Goal: Obtain resource: Download file/media

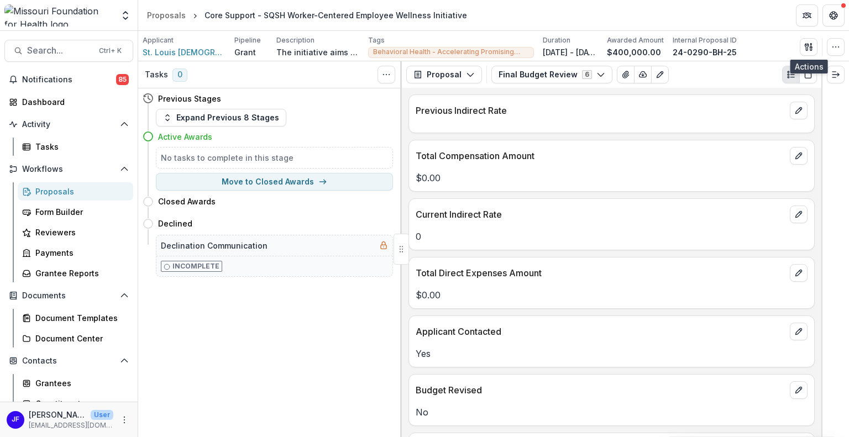
scroll to position [344, 0]
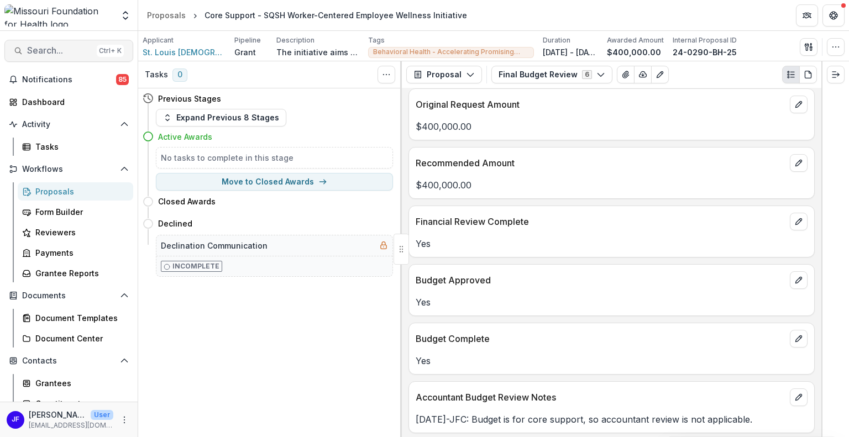
click at [64, 50] on span "Search..." at bounding box center [59, 50] width 65 height 10
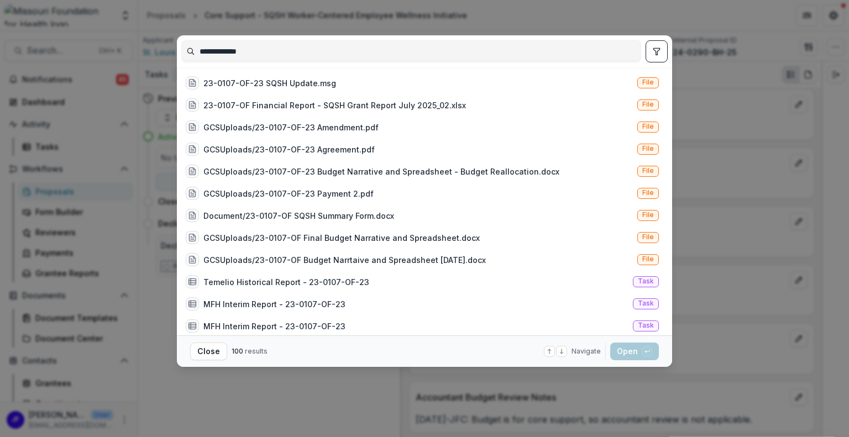
type input "**********"
click at [652, 52] on icon "toggle filters" at bounding box center [656, 51] width 9 height 9
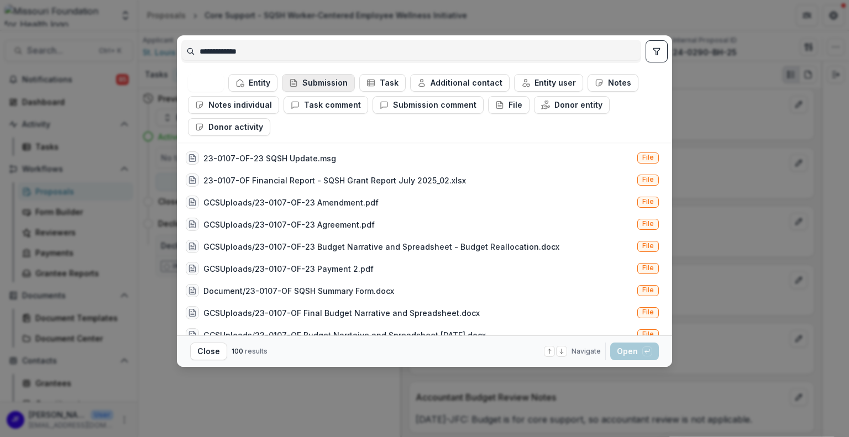
click at [305, 83] on button "Submission" at bounding box center [318, 83] width 73 height 18
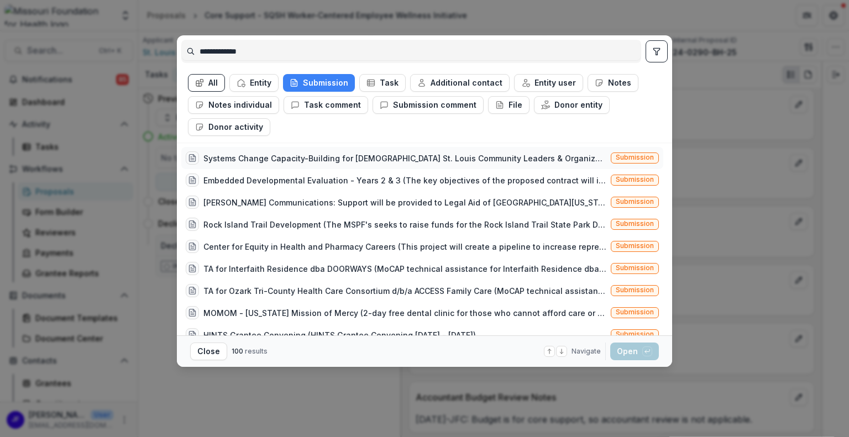
click at [280, 155] on div "Systems Change Capacity-Building for [DEMOGRAPHIC_DATA] St. Louis Community Lea…" at bounding box center [404, 158] width 403 height 12
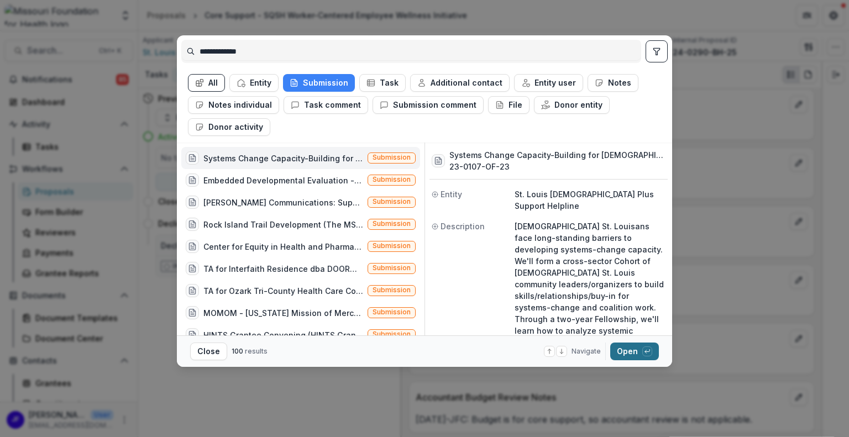
click at [617, 351] on button "Open with enter key" at bounding box center [634, 352] width 49 height 18
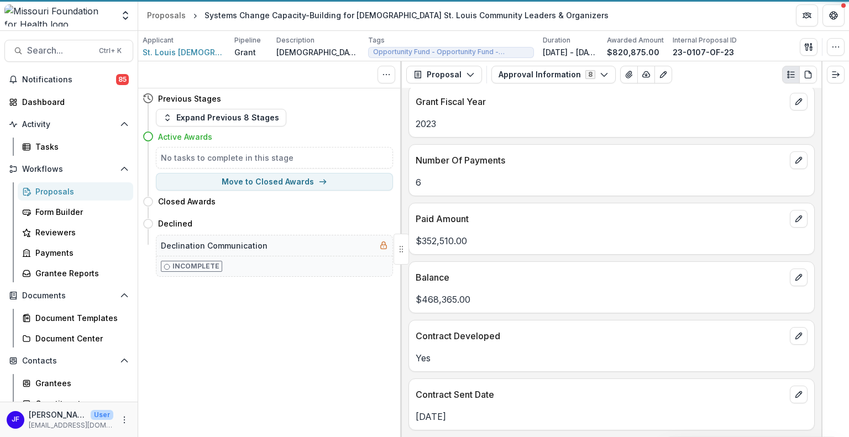
scroll to position [124, 0]
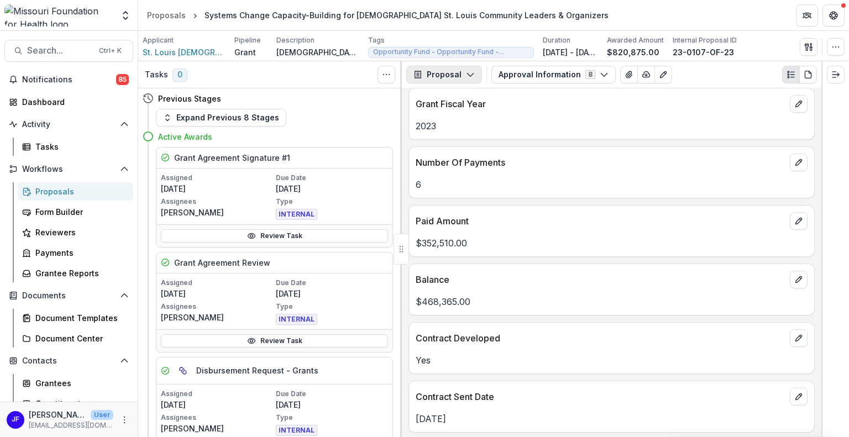
click at [462, 72] on button "Proposal" at bounding box center [444, 75] width 76 height 18
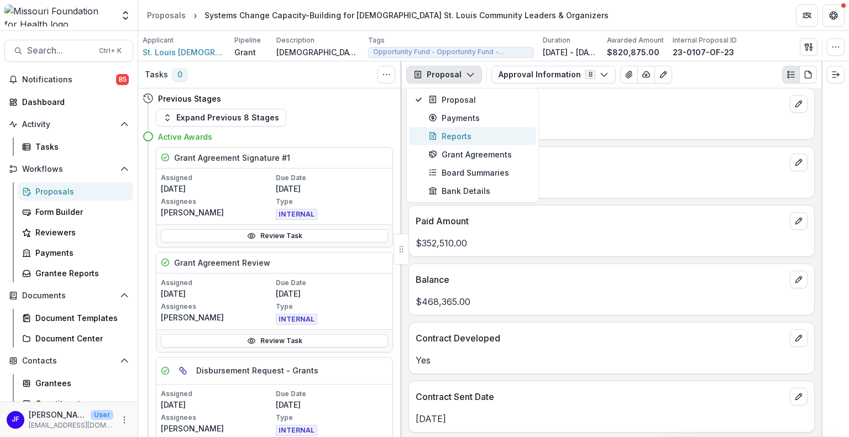
click at [453, 130] on div "Reports" at bounding box center [478, 136] width 101 height 12
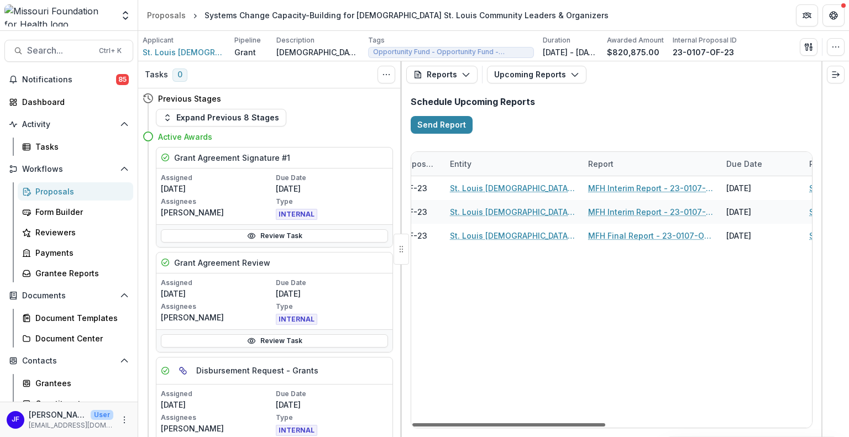
scroll to position [0, 51]
drag, startPoint x: 521, startPoint y: 422, endPoint x: 546, endPoint y: 429, distance: 25.9
click at [546, 426] on div at bounding box center [508, 424] width 193 height 3
click at [526, 71] on button "Upcoming Reports" at bounding box center [536, 75] width 99 height 18
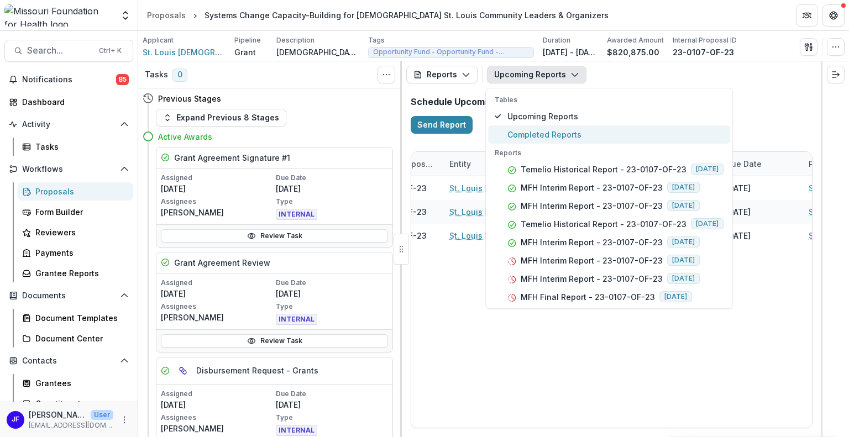
click at [535, 135] on span "Completed Reports" at bounding box center [615, 135] width 216 height 12
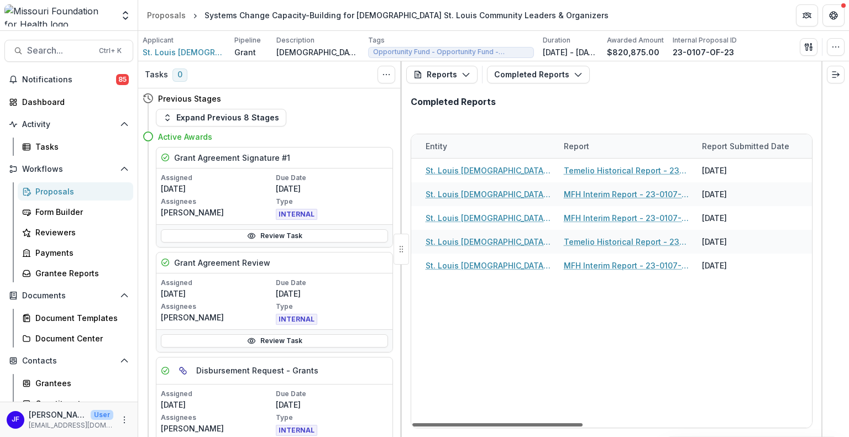
scroll to position [0, 77]
drag, startPoint x: 553, startPoint y: 425, endPoint x: 586, endPoint y: 423, distance: 32.6
click at [582, 423] on div at bounding box center [497, 424] width 170 height 3
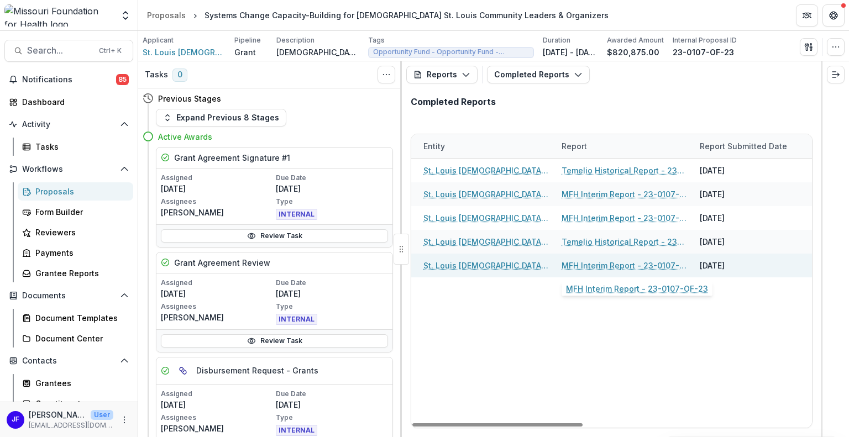
click at [603, 265] on link "MFH Interim Report - 23-0107-OF-23" at bounding box center [623, 266] width 125 height 12
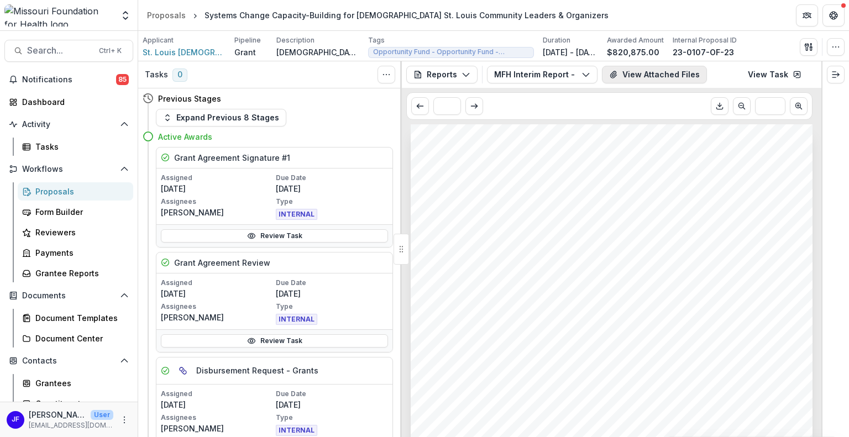
click at [639, 76] on button "View Attached Files" at bounding box center [654, 75] width 105 height 18
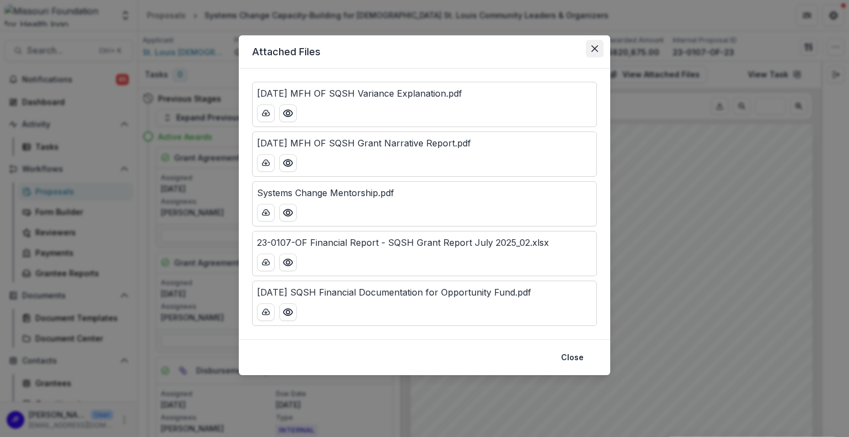
click at [592, 49] on icon "Close" at bounding box center [594, 48] width 7 height 7
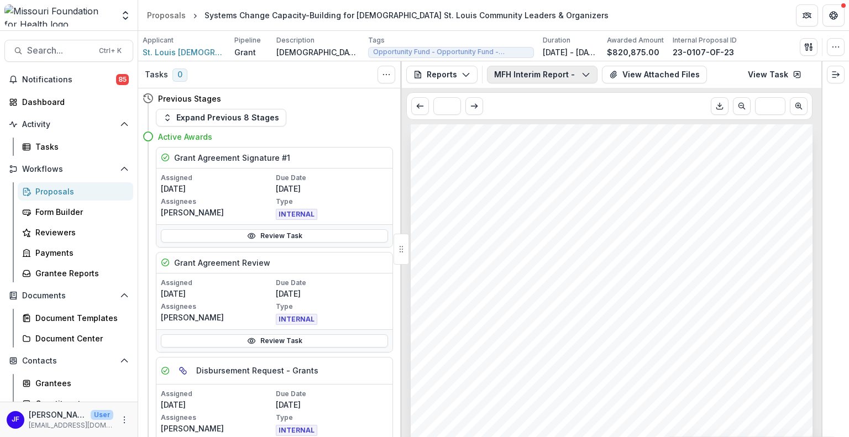
click at [528, 77] on button "MFH Interim Report - 23-0107-OF-23" at bounding box center [542, 75] width 110 height 18
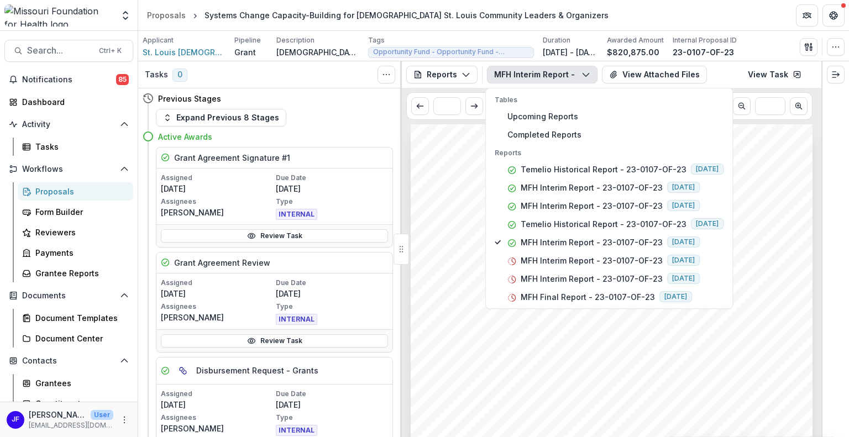
click at [528, 77] on button "MFH Interim Report - 23-0107-OF-23" at bounding box center [542, 75] width 110 height 18
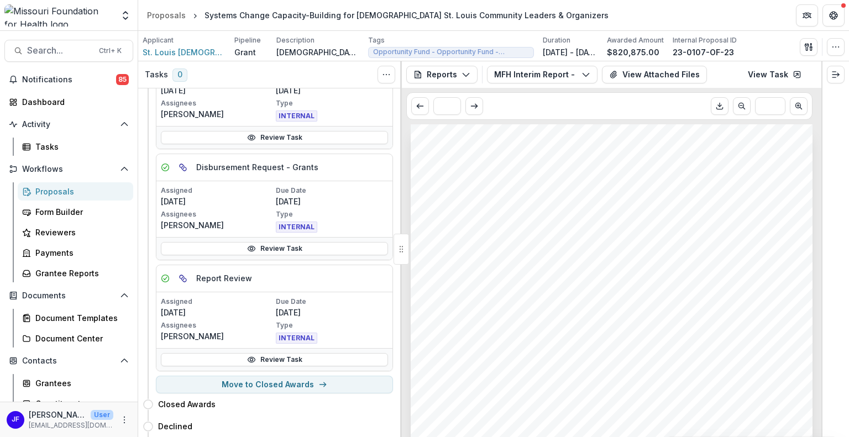
scroll to position [221, 0]
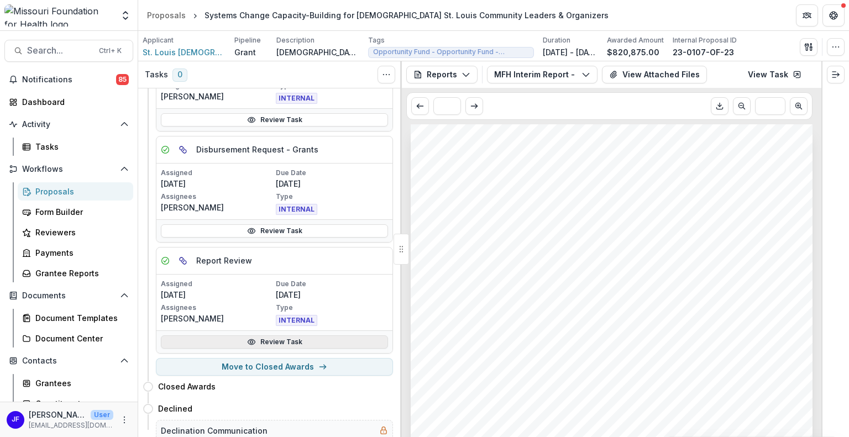
click at [285, 337] on link "Review Task" at bounding box center [274, 341] width 227 height 13
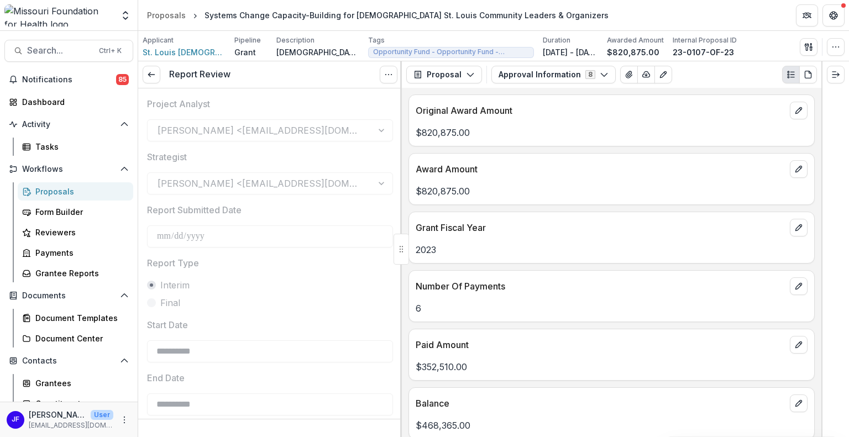
type input "********"
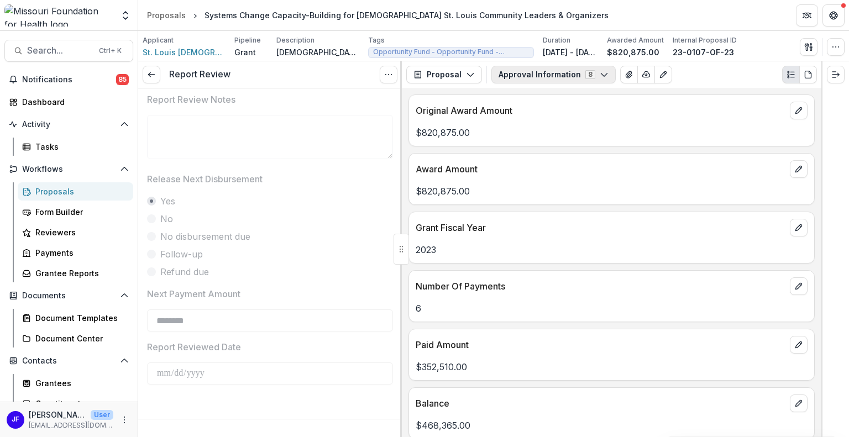
click at [518, 76] on button "Approval Information 8" at bounding box center [553, 75] width 124 height 18
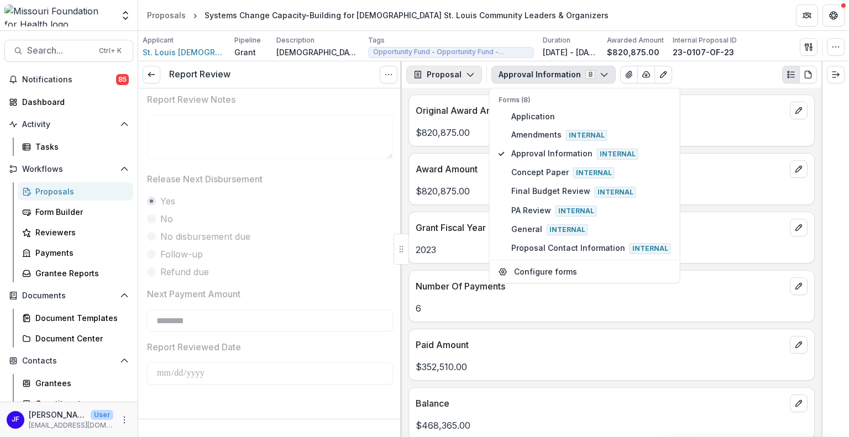
click at [466, 77] on icon "button" at bounding box center [470, 74] width 9 height 9
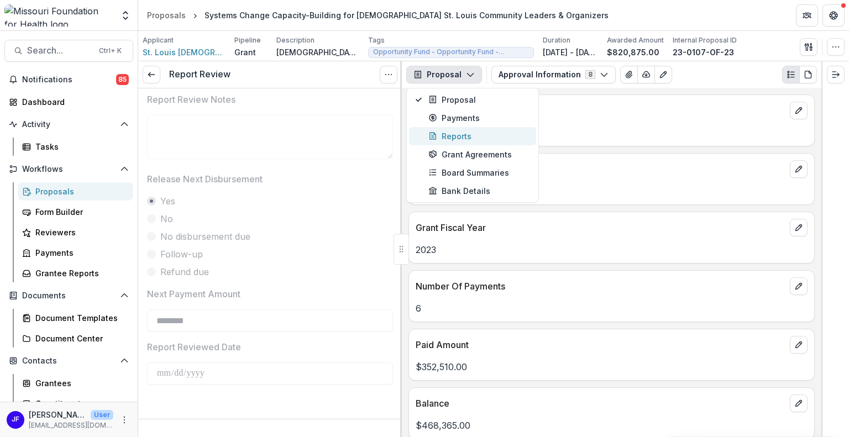
click at [449, 131] on div "Reports" at bounding box center [478, 136] width 101 height 12
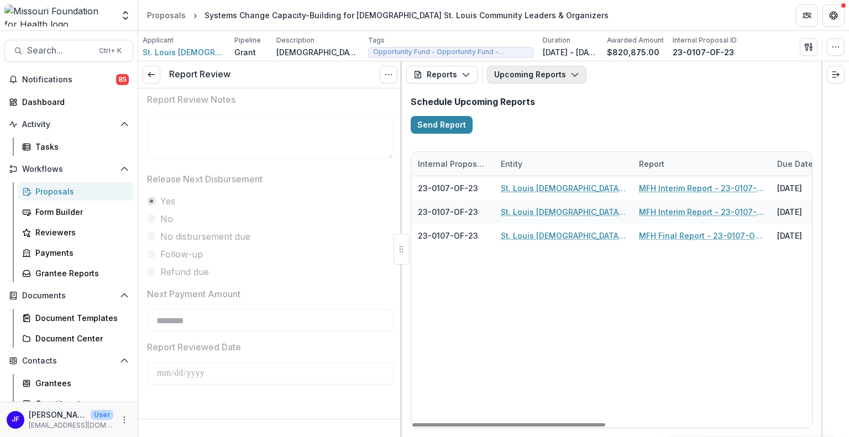
click at [513, 74] on button "Upcoming Reports" at bounding box center [536, 75] width 99 height 18
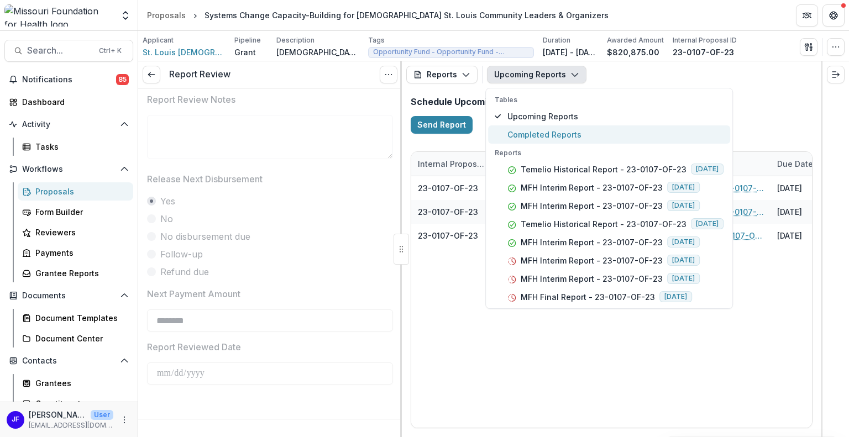
click at [515, 134] on span "Completed Reports" at bounding box center [615, 135] width 216 height 12
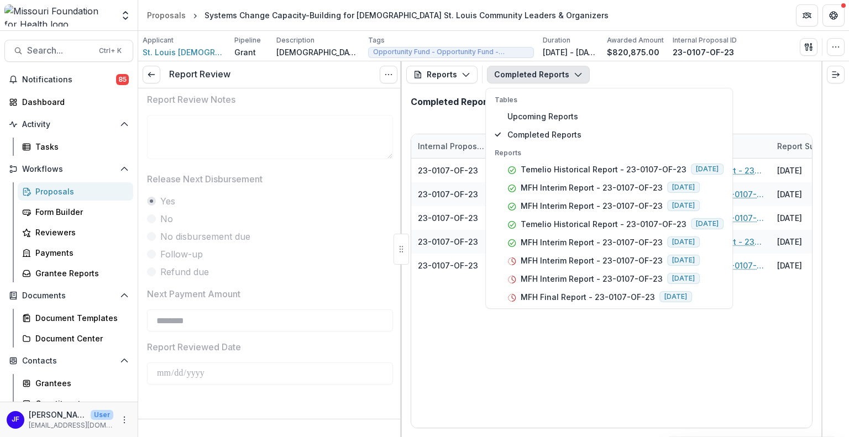
click at [518, 430] on div "Internal Proposal ID Entity Report Report Submitted Date Proposal Report Templa…" at bounding box center [611, 281] width 419 height 312
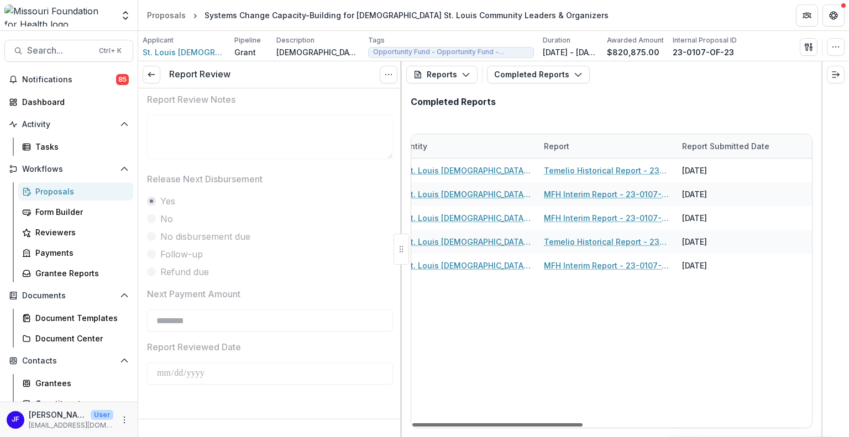
scroll to position [0, 81]
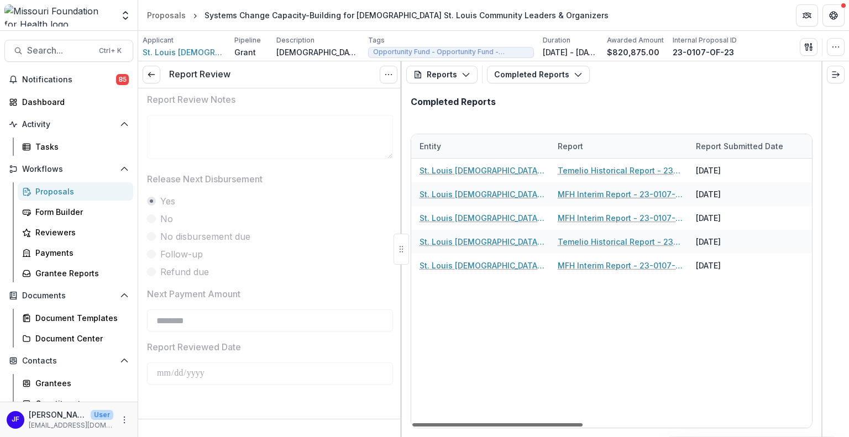
drag, startPoint x: 555, startPoint y: 424, endPoint x: 589, endPoint y: 427, distance: 34.4
click at [582, 426] on div at bounding box center [497, 424] width 170 height 3
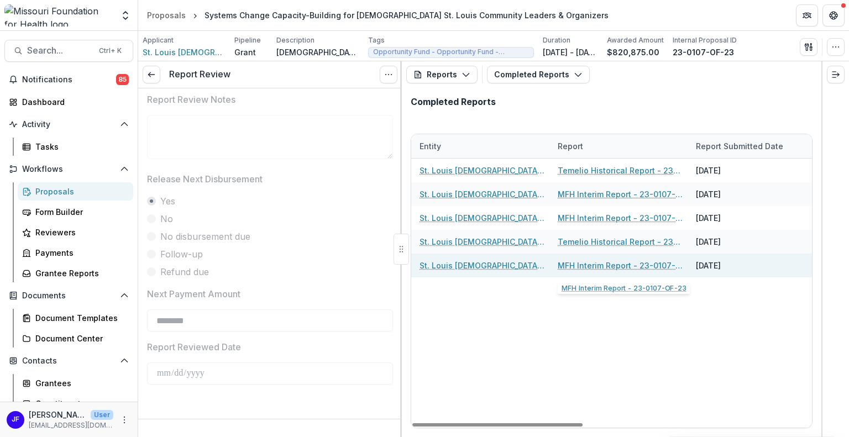
click at [626, 267] on link "MFH Interim Report - 23-0107-OF-23" at bounding box center [619, 266] width 125 height 12
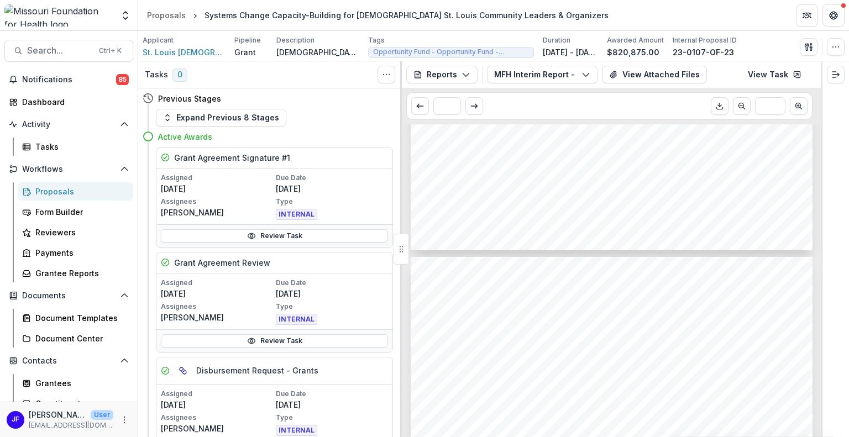
scroll to position [55, 0]
click at [617, 77] on button "View Attached Files" at bounding box center [654, 75] width 105 height 18
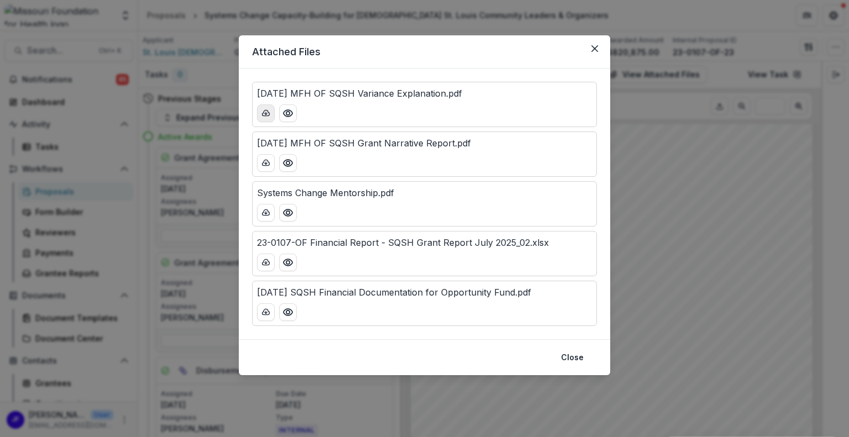
click at [265, 110] on icon "download-button" at bounding box center [265, 113] width 7 height 6
click at [266, 161] on icon "download-button" at bounding box center [265, 163] width 9 height 9
click at [262, 208] on icon "download-button" at bounding box center [265, 212] width 9 height 9
click at [266, 262] on line "download-button" at bounding box center [266, 262] width 0 height 2
click at [261, 314] on button "download-button" at bounding box center [266, 312] width 18 height 18
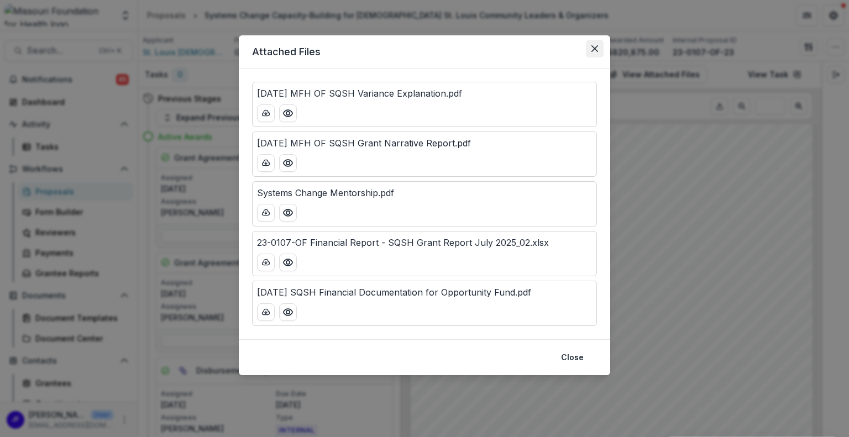
click at [594, 47] on icon "Close" at bounding box center [594, 48] width 7 height 7
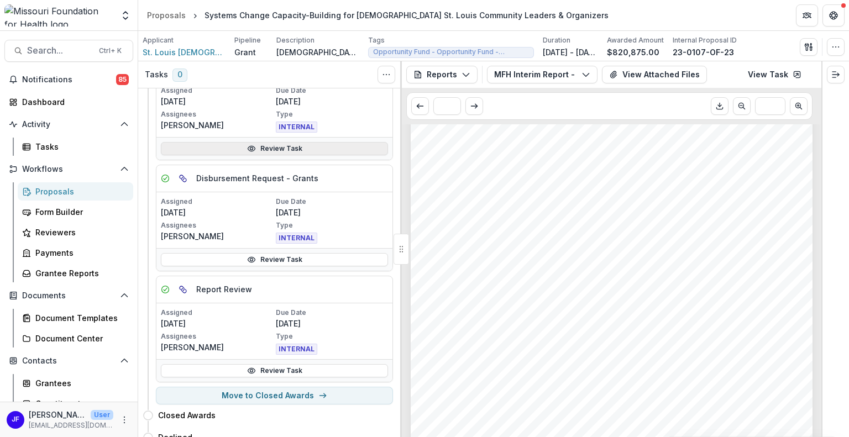
scroll to position [221, 0]
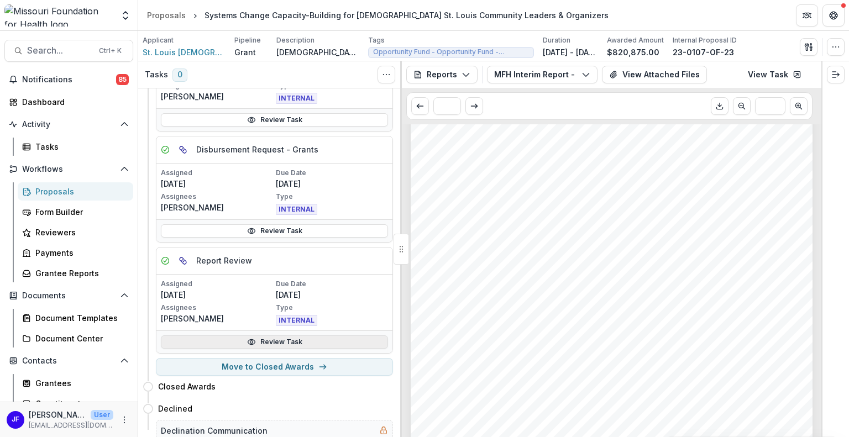
click at [288, 339] on link "Review Task" at bounding box center [274, 341] width 227 height 13
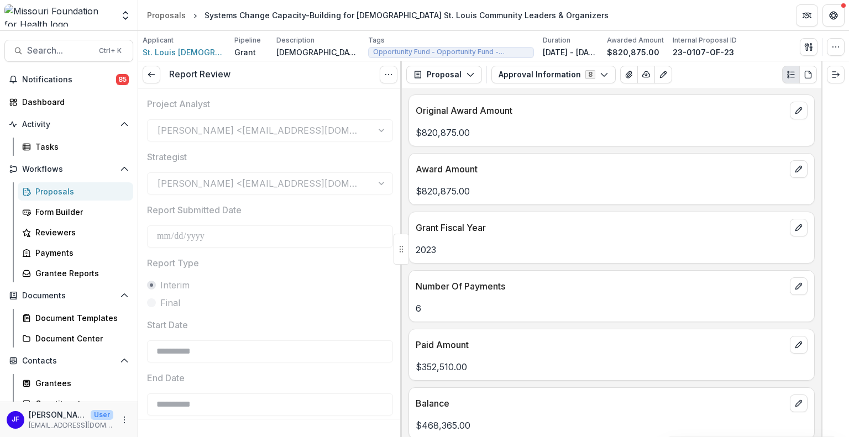
type input "********"
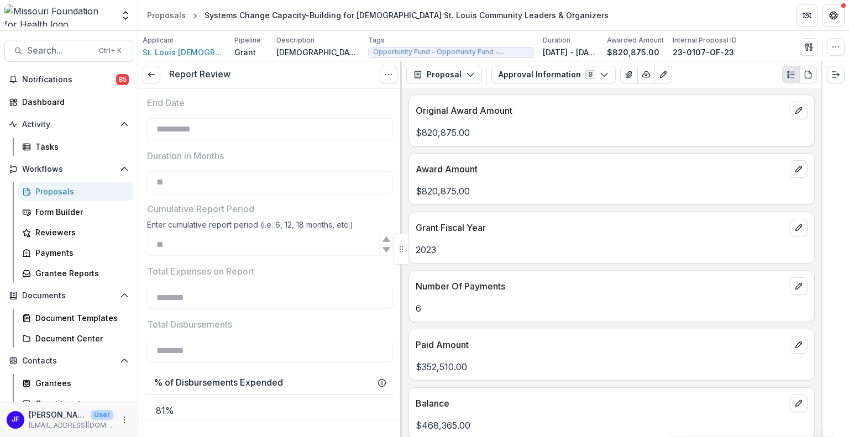
scroll to position [331, 0]
